Goal: Find specific page/section: Find specific page/section

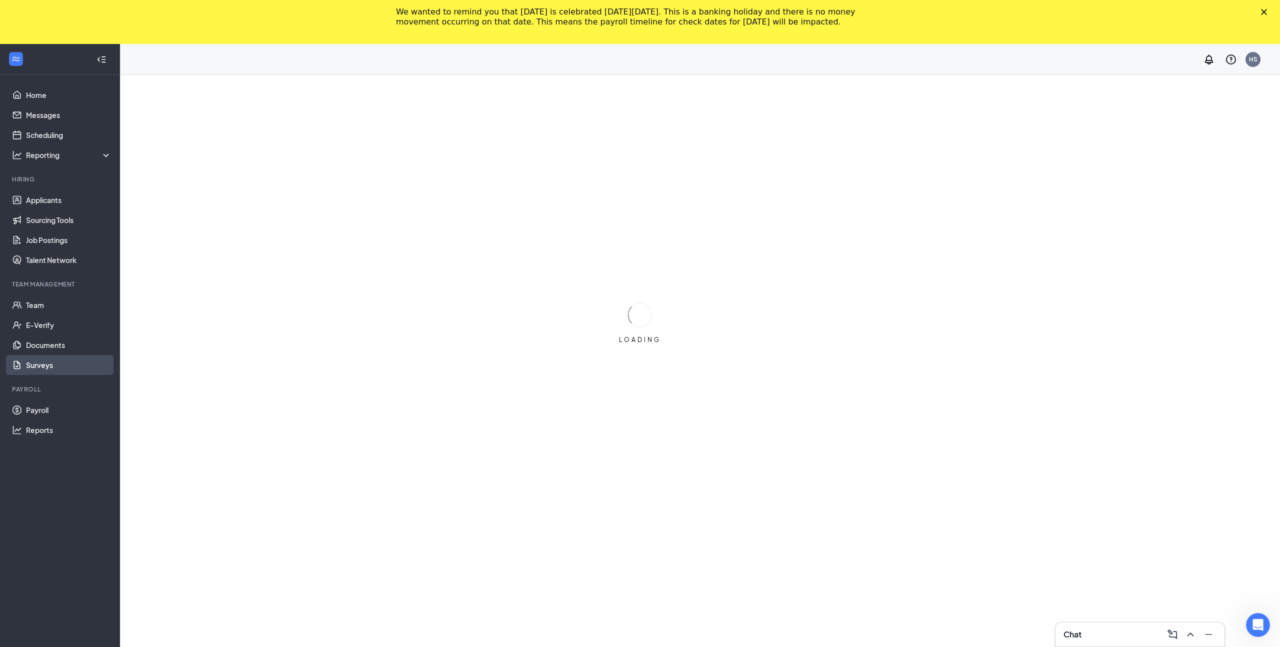
click at [52, 370] on link "Surveys" at bounding box center [69, 365] width 86 height 20
